Goal: Task Accomplishment & Management: Use online tool/utility

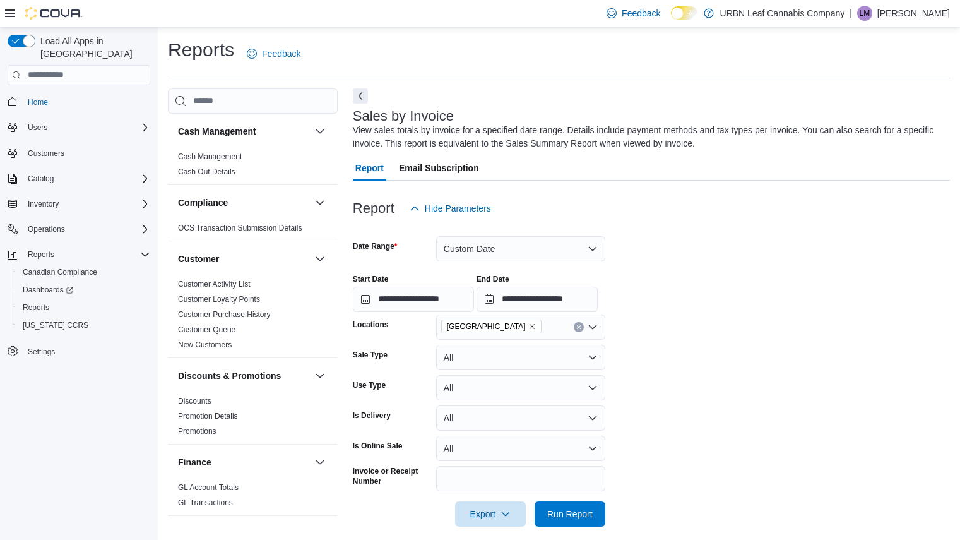
scroll to position [11, 0]
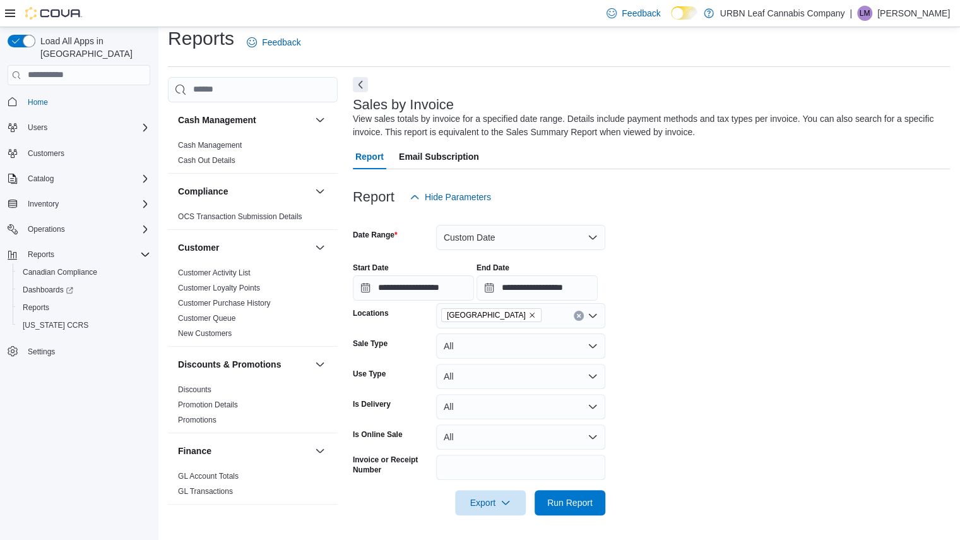
click at [528, 317] on icon "Remove Clareview from selection in this group" at bounding box center [532, 315] width 8 height 8
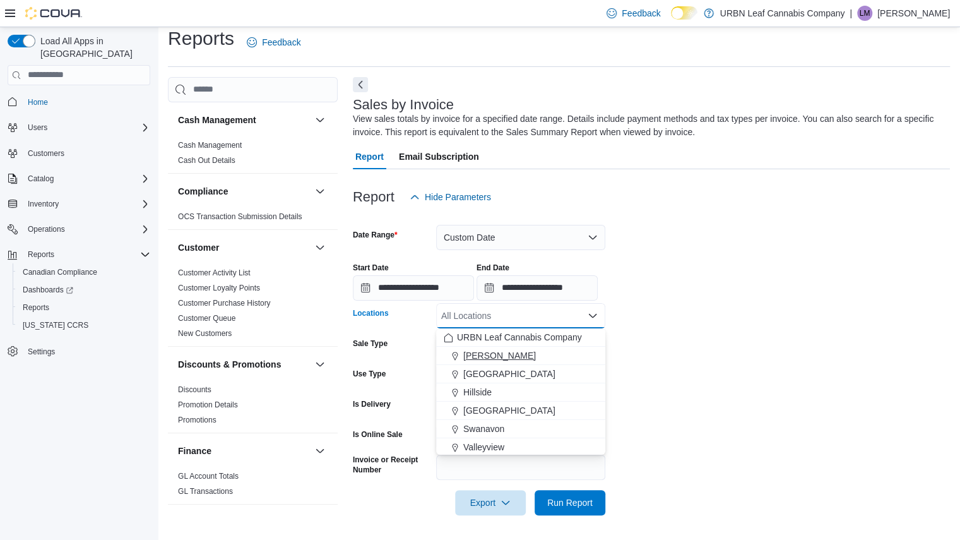
click at [497, 353] on span "[PERSON_NAME]" at bounding box center [499, 355] width 73 height 13
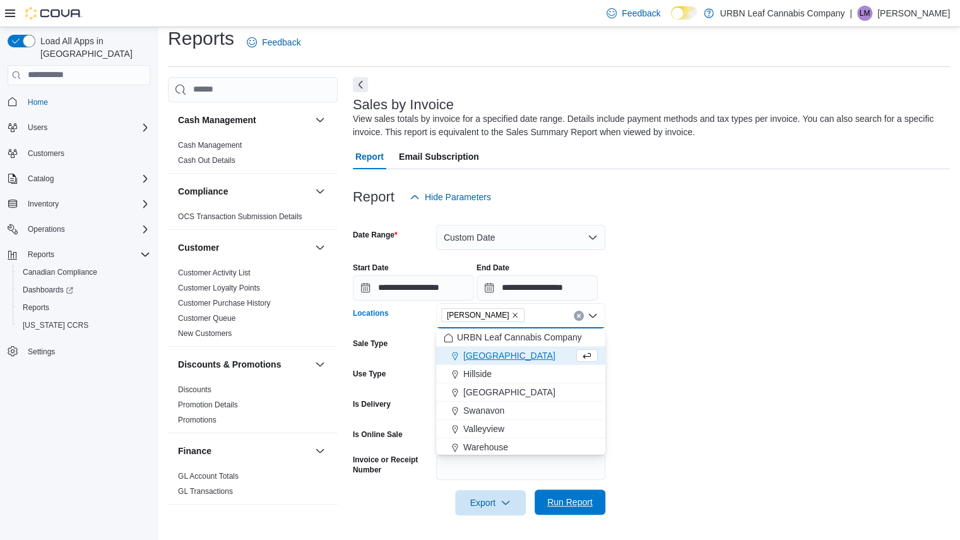
click at [583, 499] on span "Run Report" at bounding box center [569, 501] width 45 height 13
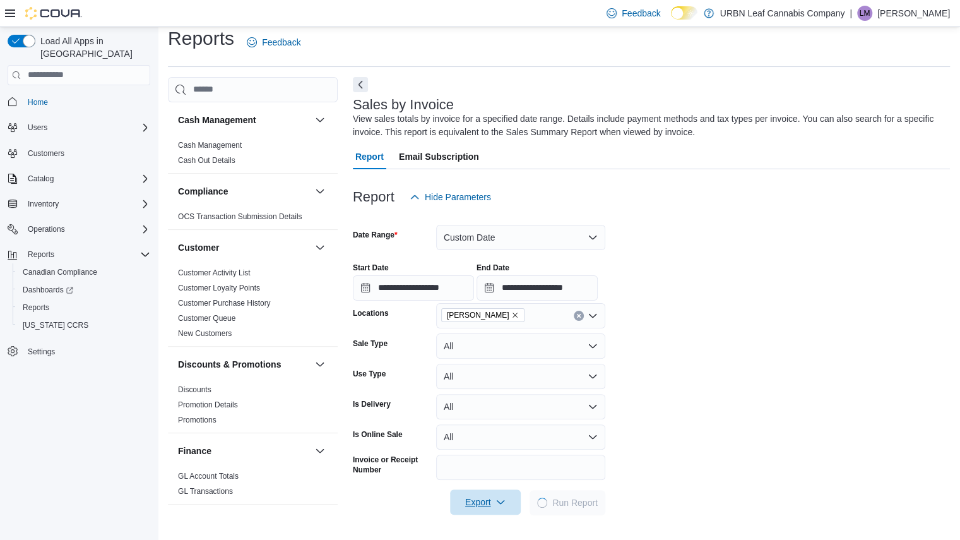
click at [510, 504] on span "Export" at bounding box center [486, 501] width 56 height 25
click at [497, 427] on span "Export to Excel" at bounding box center [487, 427] width 57 height 10
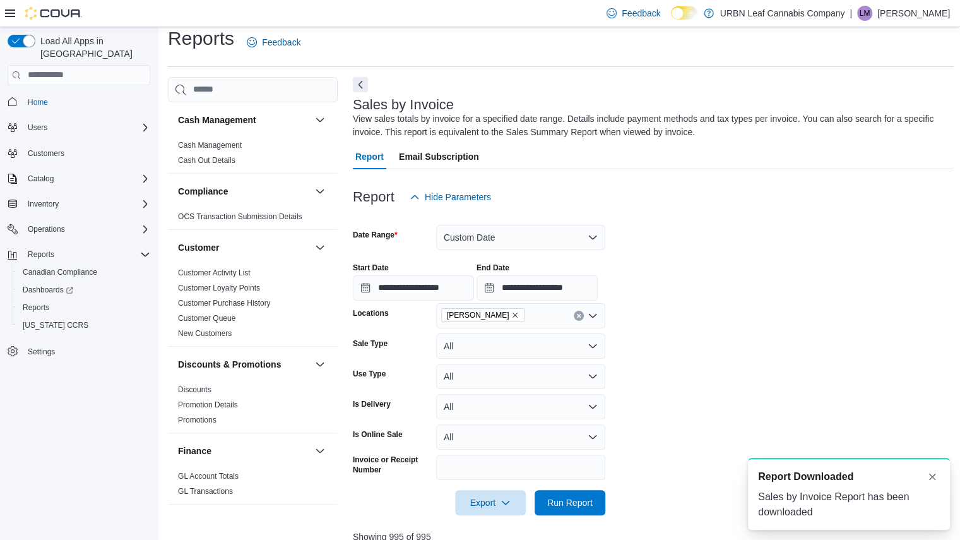
click at [799, 473] on span "Report Downloaded" at bounding box center [805, 476] width 95 height 15
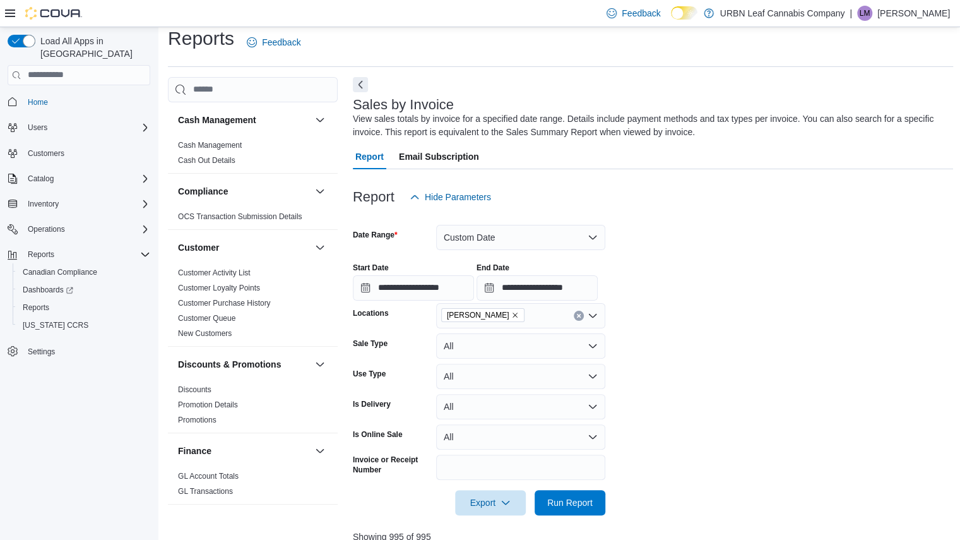
click at [511, 312] on icon "Remove Clairmont from selection in this group" at bounding box center [515, 315] width 8 height 8
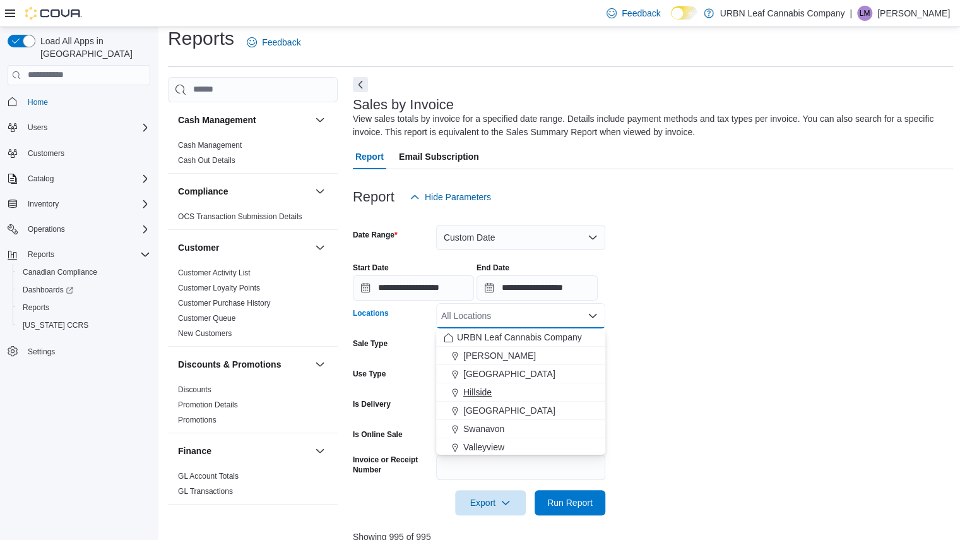
click at [484, 386] on span "Hillside" at bounding box center [477, 392] width 28 height 13
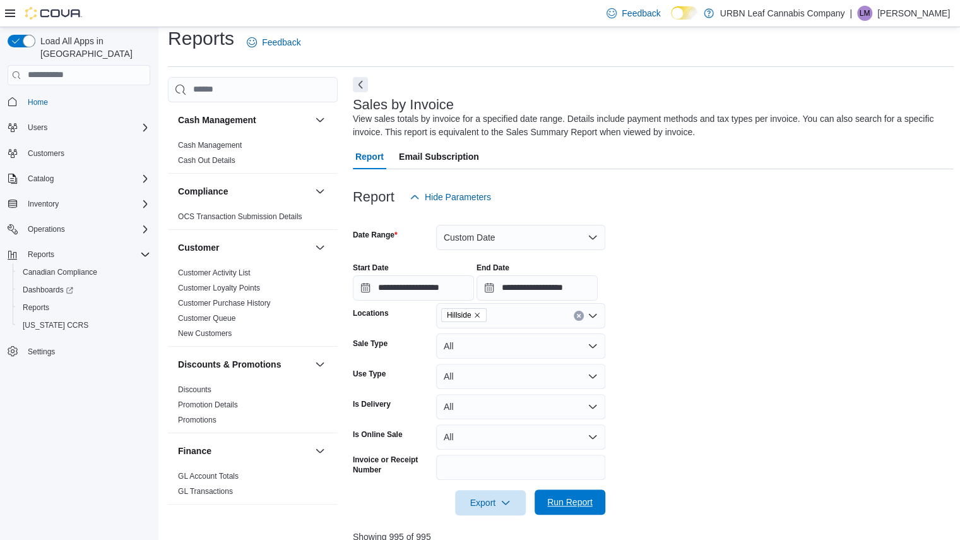
click at [598, 513] on button "Run Report" at bounding box center [570, 501] width 71 height 25
click at [487, 509] on span "Export" at bounding box center [486, 501] width 56 height 25
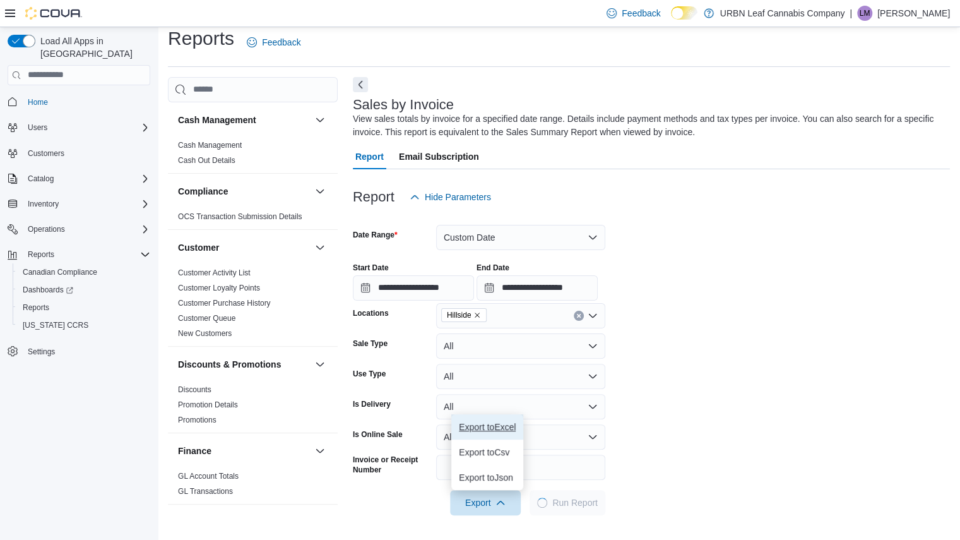
click at [506, 424] on span "Export to Excel" at bounding box center [487, 427] width 57 height 10
click at [790, 377] on form "**********" at bounding box center [651, 362] width 597 height 305
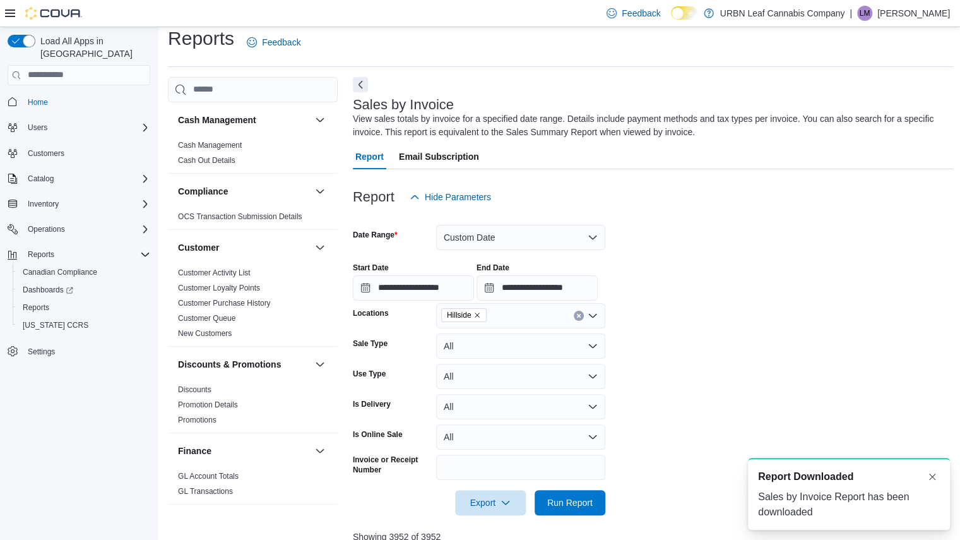
drag, startPoint x: 813, startPoint y: 293, endPoint x: 812, endPoint y: 262, distance: 31.6
click at [813, 293] on div "**********" at bounding box center [653, 276] width 601 height 48
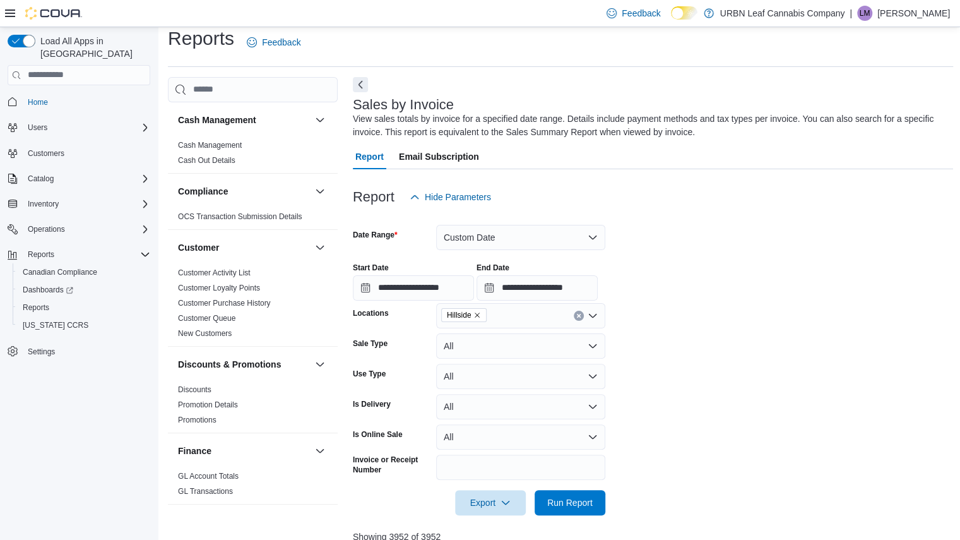
click at [477, 313] on icon "Remove Hillside from selection in this group" at bounding box center [477, 314] width 5 height 5
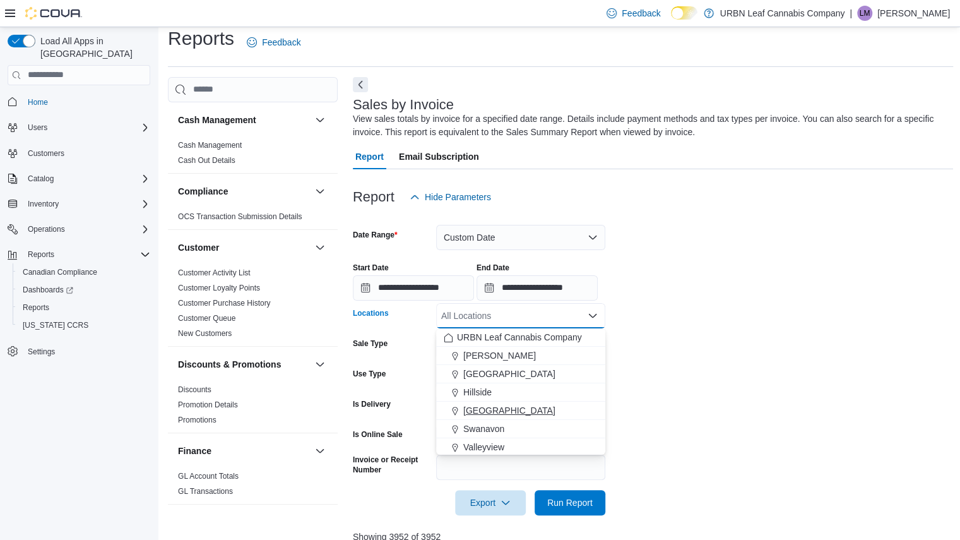
click at [491, 408] on span "[GEOGRAPHIC_DATA]" at bounding box center [509, 410] width 92 height 13
click at [579, 507] on span "Run Report" at bounding box center [569, 501] width 45 height 13
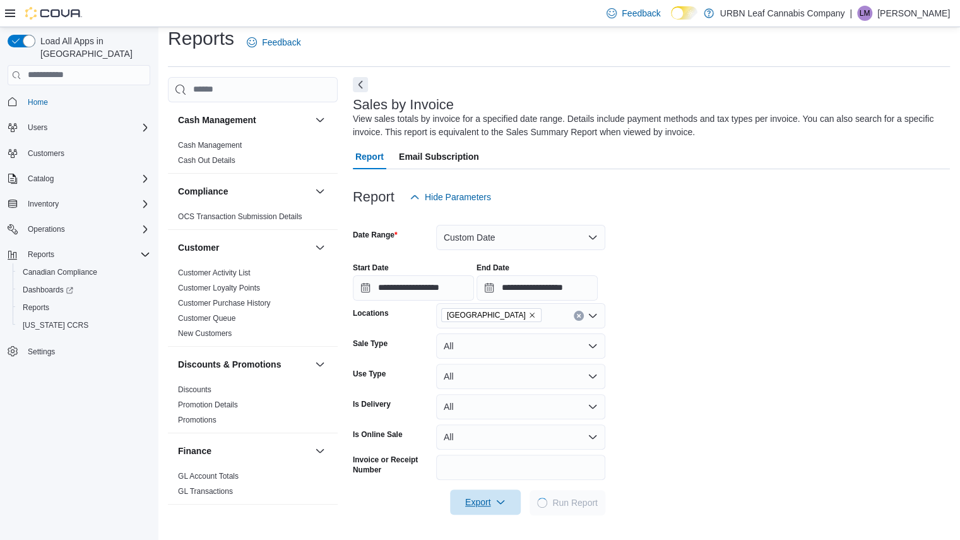
click at [505, 508] on span "Export" at bounding box center [486, 501] width 56 height 25
click at [500, 425] on span "Export to Excel" at bounding box center [487, 427] width 57 height 10
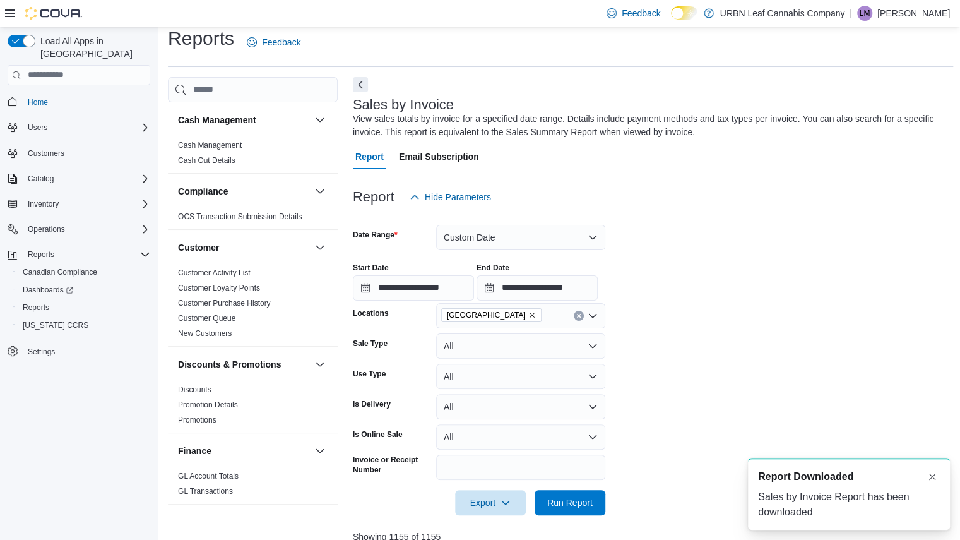
click at [834, 492] on div "Sales by Invoice Report has been downloaded" at bounding box center [849, 504] width 182 height 30
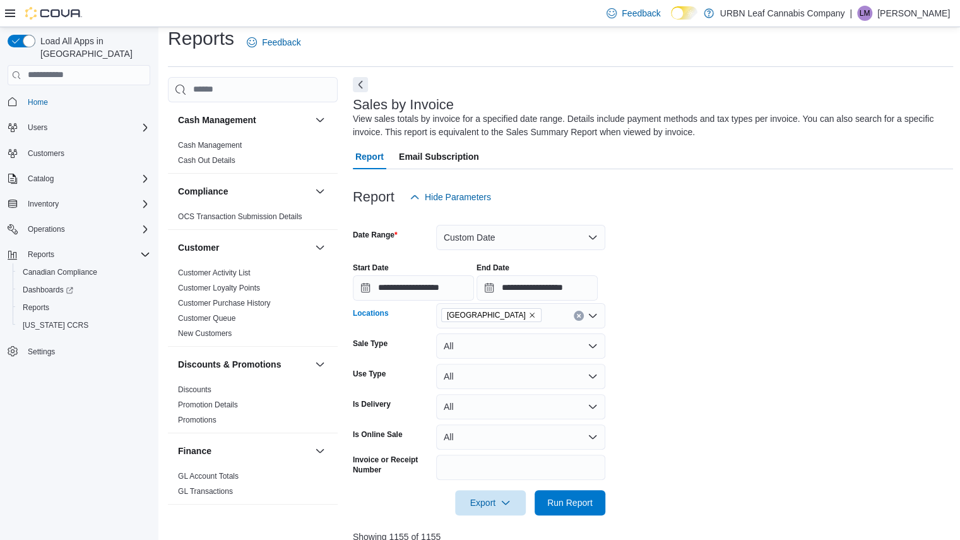
click at [528, 312] on icon "Remove Stony Plain from selection in this group" at bounding box center [532, 315] width 8 height 8
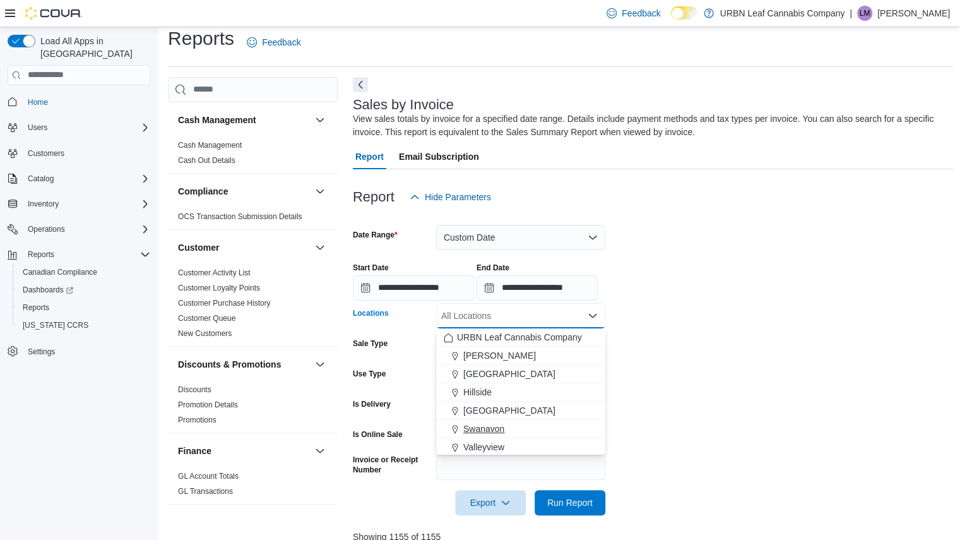
click at [485, 423] on span "Swanavon" at bounding box center [483, 428] width 41 height 13
click at [596, 526] on div at bounding box center [653, 522] width 601 height 15
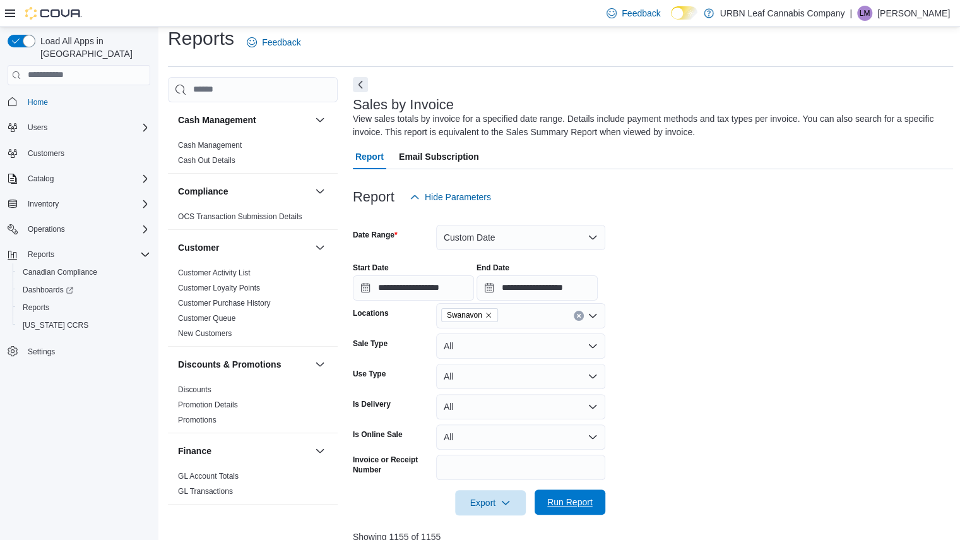
click at [582, 505] on span "Run Report" at bounding box center [569, 501] width 45 height 13
click at [487, 504] on span "Export" at bounding box center [486, 501] width 56 height 25
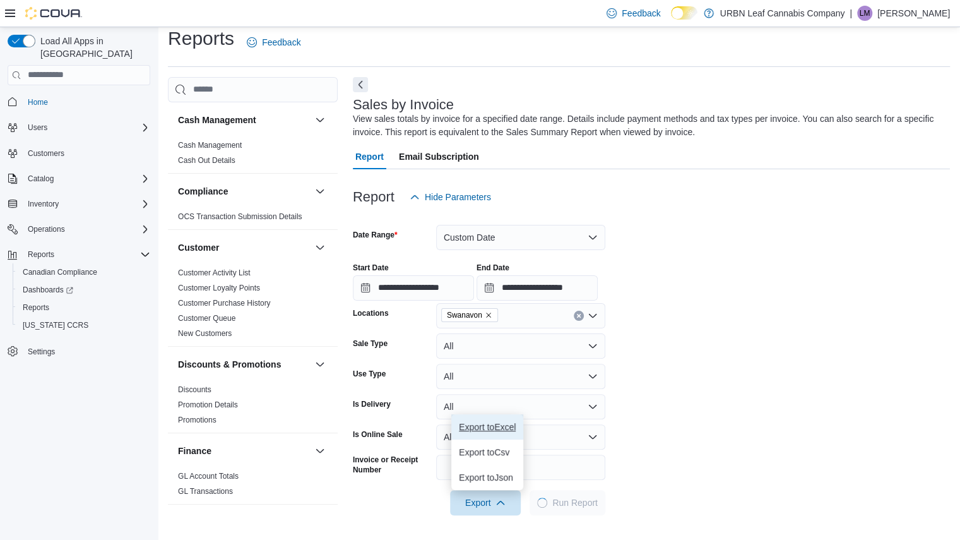
click at [497, 432] on button "Export to Excel" at bounding box center [487, 426] width 72 height 25
click at [761, 291] on div "**********" at bounding box center [651, 276] width 597 height 48
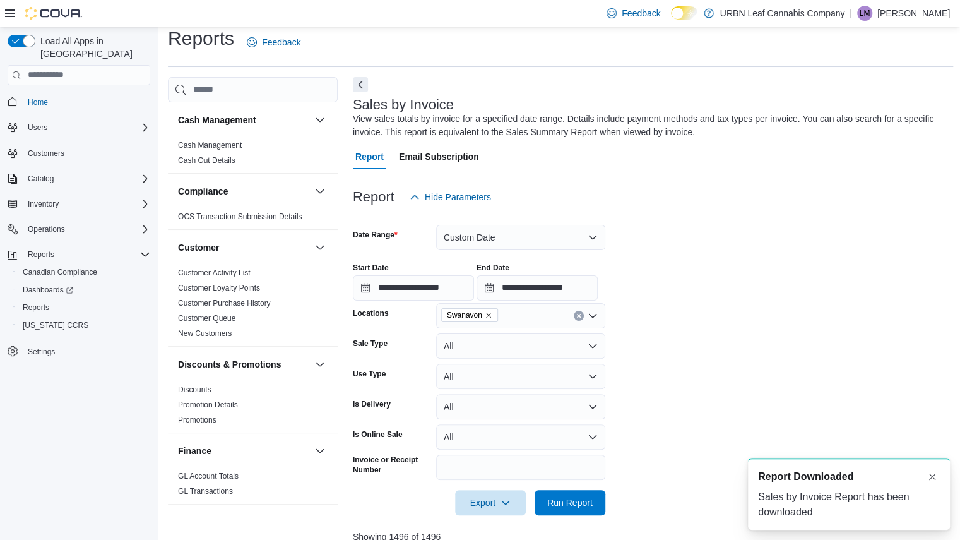
click at [829, 341] on form "**********" at bounding box center [653, 362] width 601 height 305
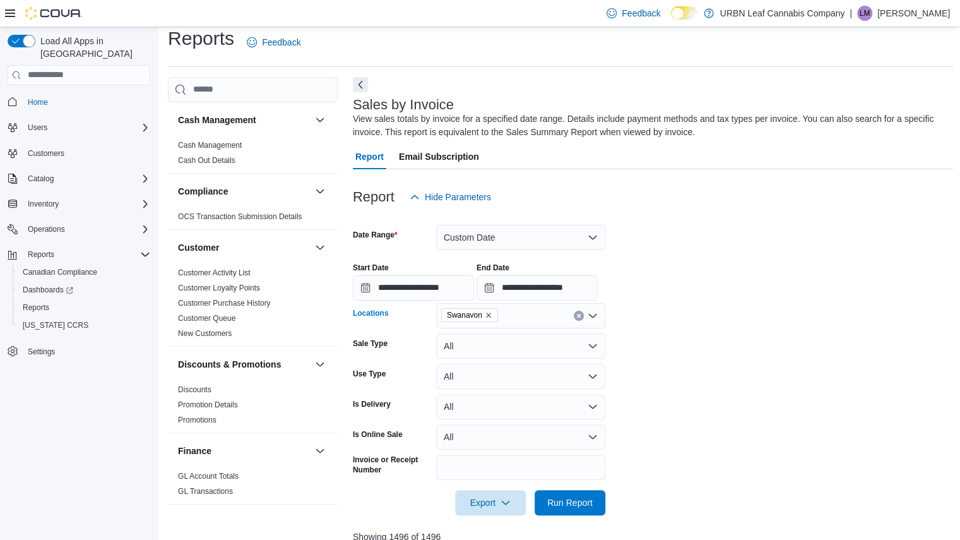
click at [486, 311] on icon "Remove Swanavon from selection in this group" at bounding box center [489, 315] width 8 height 8
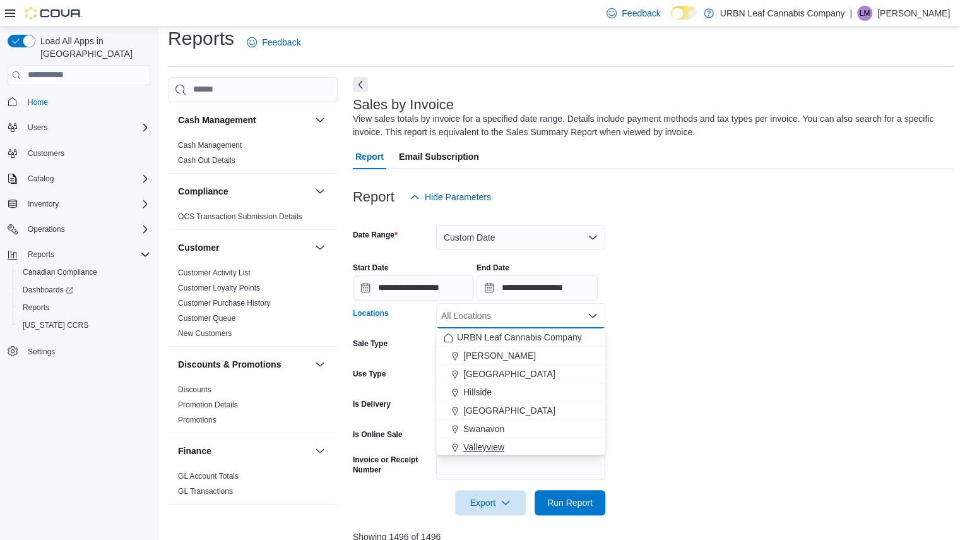
click at [488, 440] on span "Valleyview" at bounding box center [483, 446] width 41 height 13
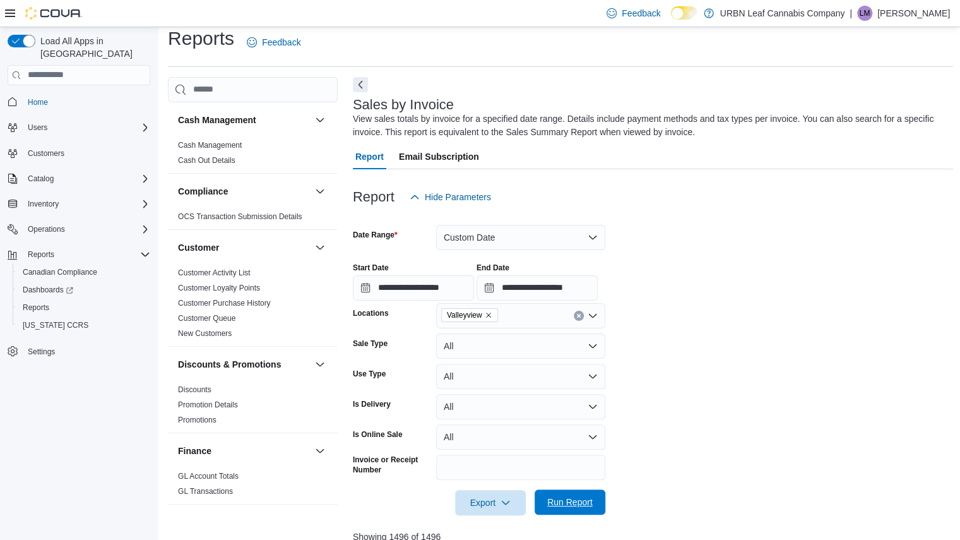
click at [570, 498] on span "Run Report" at bounding box center [569, 501] width 45 height 13
click at [492, 504] on span "Export" at bounding box center [486, 501] width 56 height 25
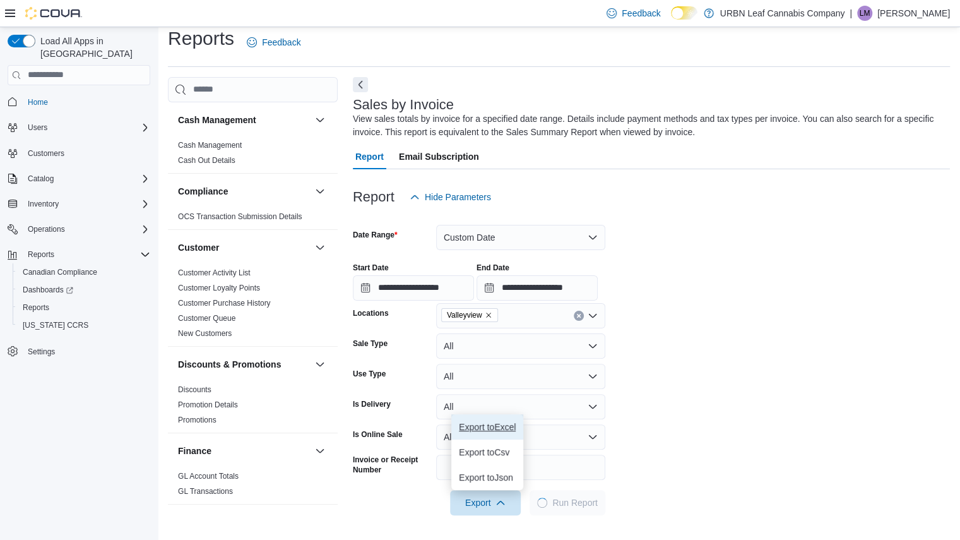
click at [492, 431] on span "Export to Excel" at bounding box center [487, 427] width 57 height 10
click at [810, 311] on form "**********" at bounding box center [651, 362] width 597 height 305
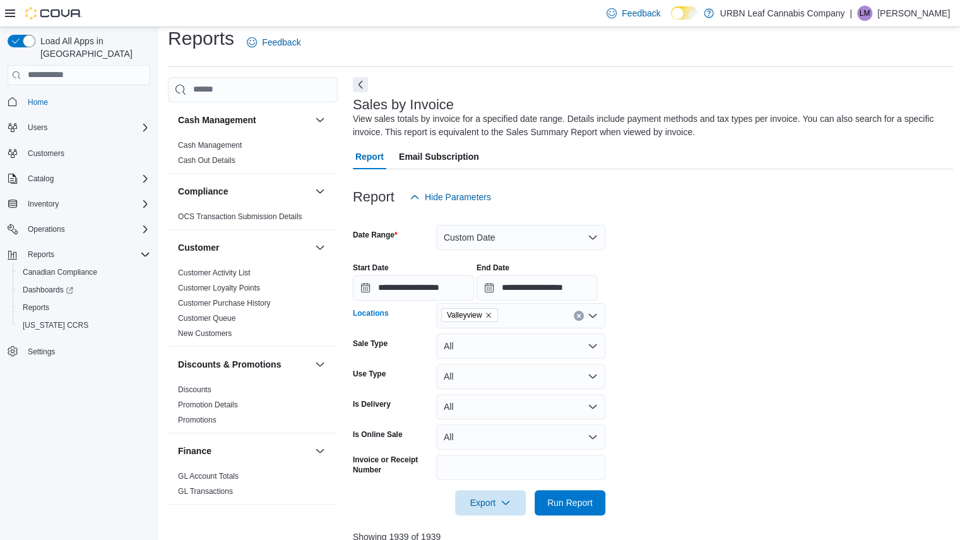
click at [489, 316] on icon "Remove Valleyview from selection in this group" at bounding box center [489, 315] width 8 height 8
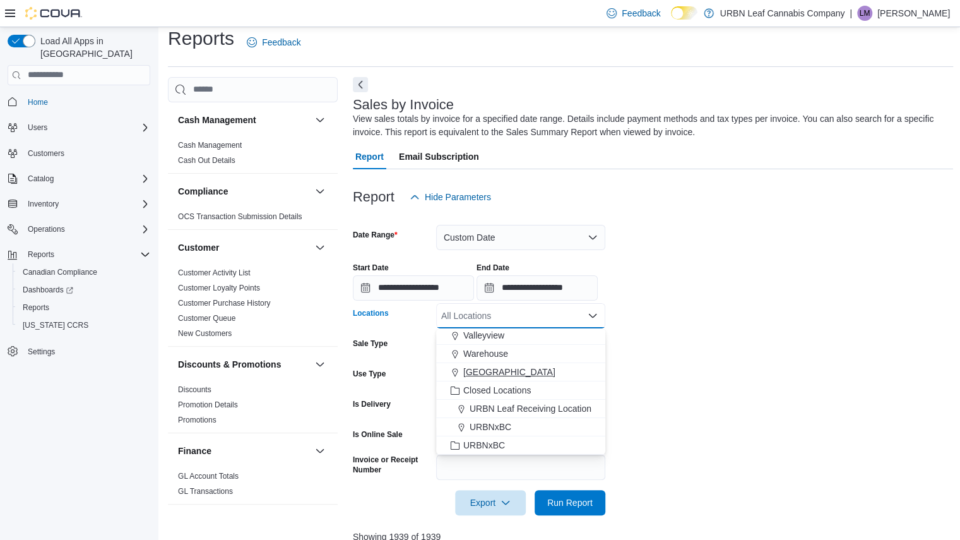
click at [489, 373] on span "[GEOGRAPHIC_DATA]" at bounding box center [509, 371] width 92 height 13
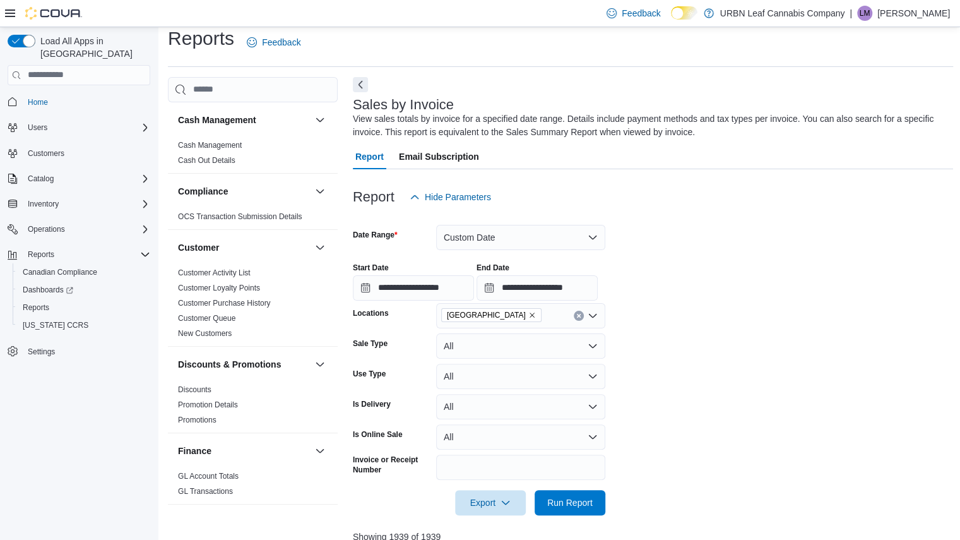
click at [668, 458] on form "**********" at bounding box center [653, 362] width 601 height 305
click at [488, 497] on span "Export" at bounding box center [491, 501] width 56 height 25
click at [493, 427] on span "Export to Excel" at bounding box center [492, 427] width 57 height 10
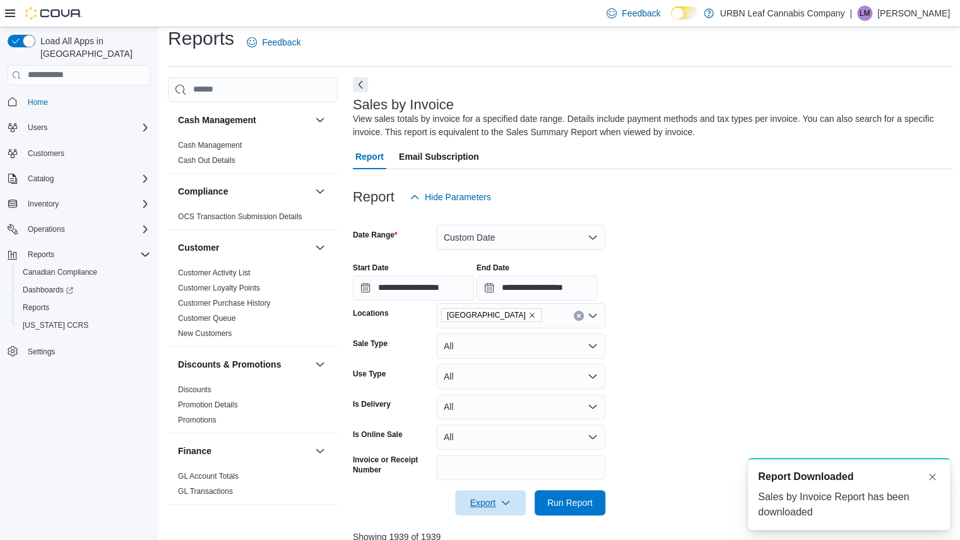
scroll to position [0, 0]
